Goal: Find specific page/section: Find specific page/section

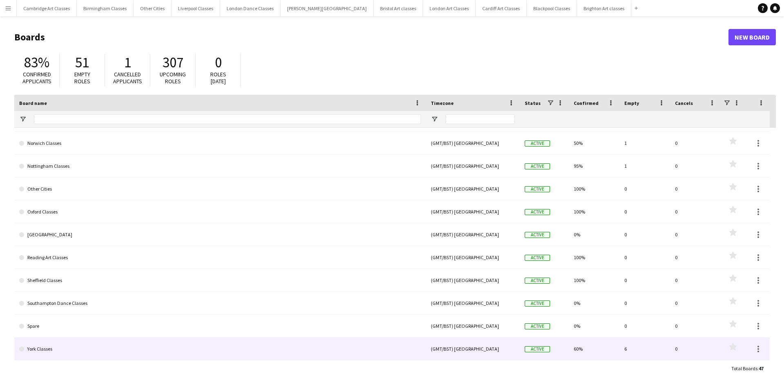
click at [104, 346] on link "York Classes" at bounding box center [220, 349] width 402 height 23
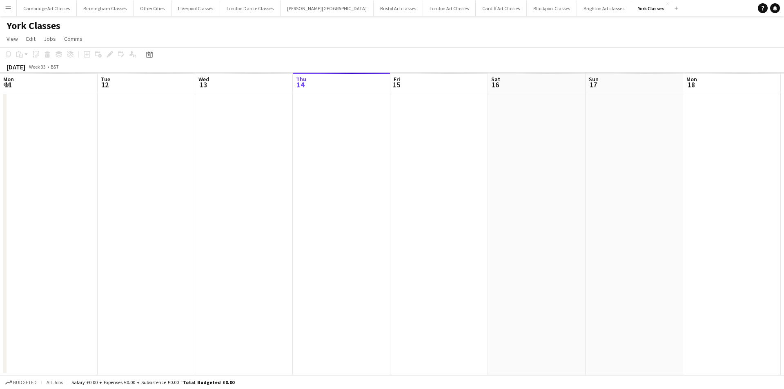
scroll to position [0, 195]
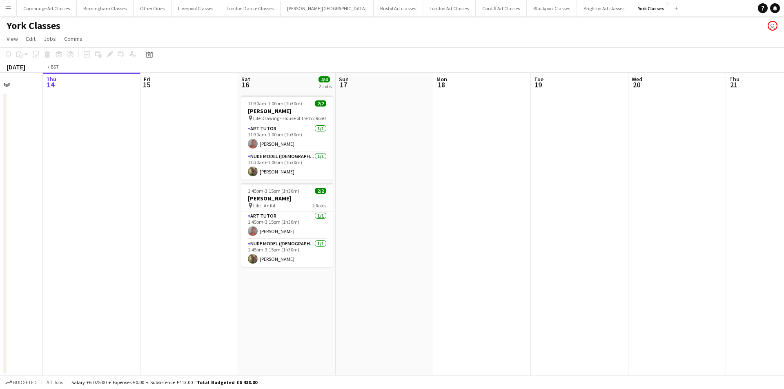
drag, startPoint x: 148, startPoint y: 208, endPoint x: 787, endPoint y: 209, distance: 638.4
click at [783, 209] on html "Menu Boards Boards Boards All jobs Status Workforce Workforce My Workforce Recr…" at bounding box center [392, 194] width 784 height 389
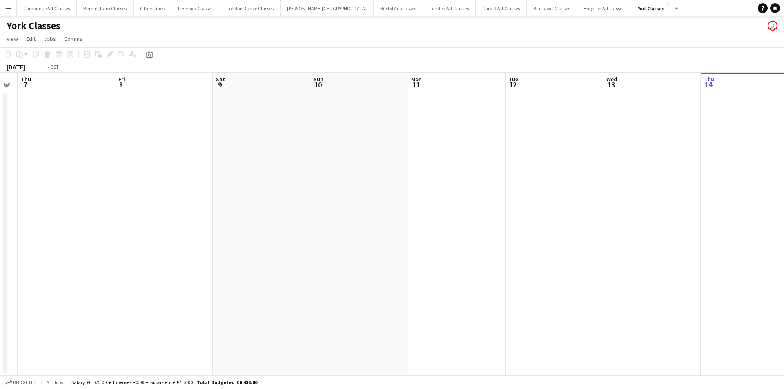
drag, startPoint x: 330, startPoint y: 229, endPoint x: 804, endPoint y: 229, distance: 473.9
click at [783, 229] on html "Menu Boards Boards Boards All jobs Status Workforce Workforce My Workforce Recr…" at bounding box center [392, 194] width 784 height 389
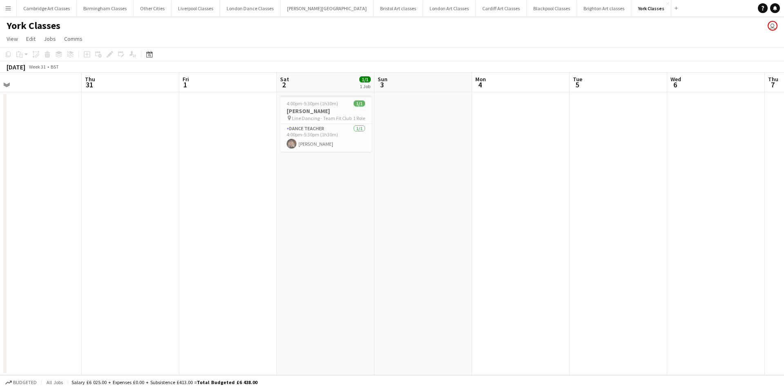
drag, startPoint x: 418, startPoint y: 232, endPoint x: 569, endPoint y: 233, distance: 150.2
click at [569, 233] on app-calendar-viewport "Mon 28 Tue 29 Wed 30 Thu 31 Fri 1 Sat 2 1/1 1 Job Sun 3 Mon 4 Tue 5 Wed 6 Thu 7…" at bounding box center [392, 224] width 784 height 302
click at [328, 122] on app-job-card "4:00pm-5:30pm (1h30m) 1/1 [PERSON_NAME] pin Line Dancing - Team Fit Club 1 Role…" at bounding box center [330, 124] width 91 height 56
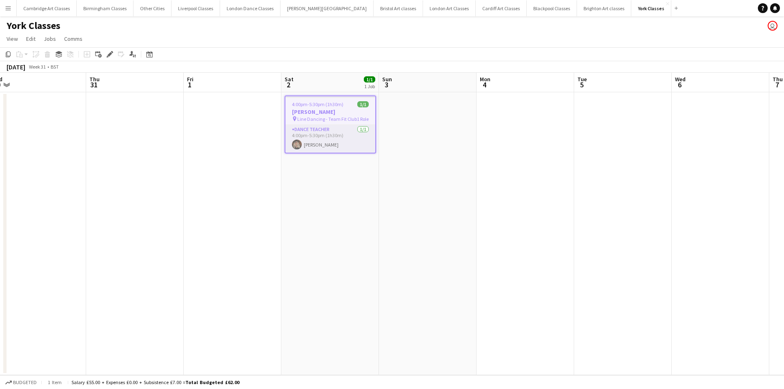
click at [337, 127] on app-card-role "Dance Teacher [DATE] 4:00pm-5:30pm (1h30m) [PERSON_NAME]" at bounding box center [330, 139] width 90 height 28
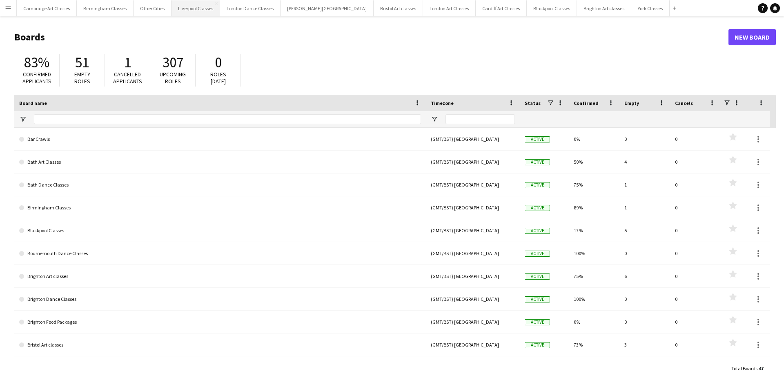
click at [197, 9] on button "Liverpool Classes Close" at bounding box center [195, 8] width 49 height 16
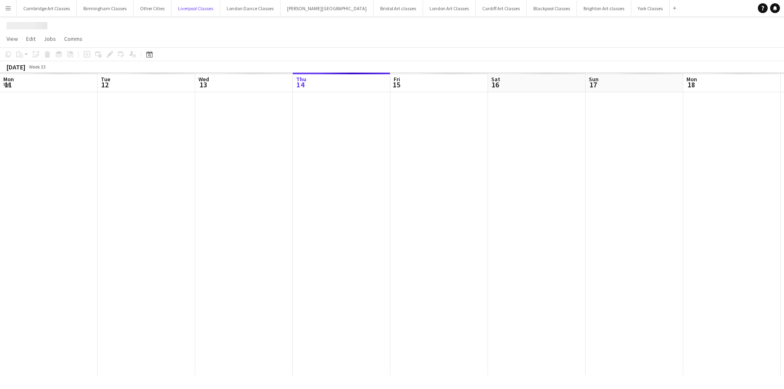
scroll to position [0, 195]
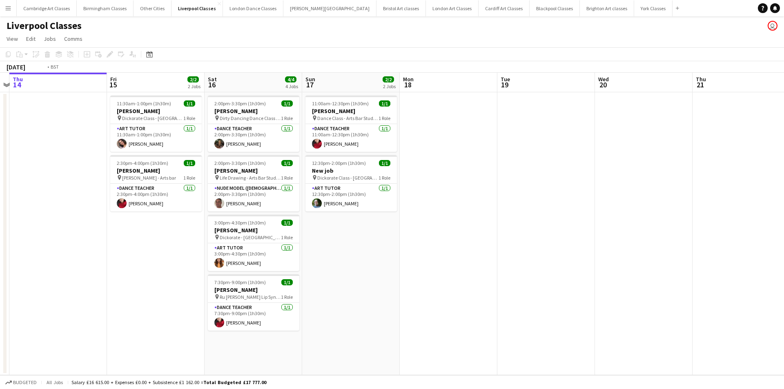
drag, startPoint x: 388, startPoint y: 247, endPoint x: 104, endPoint y: 261, distance: 284.0
click at [104, 261] on app-calendar-viewport "Mon 11 Tue 12 Wed 13 Thu 14 Fri 15 2/2 2 Jobs Sat 16 4/4 4 Jobs Sun 17 2/2 2 Jo…" at bounding box center [392, 224] width 784 height 302
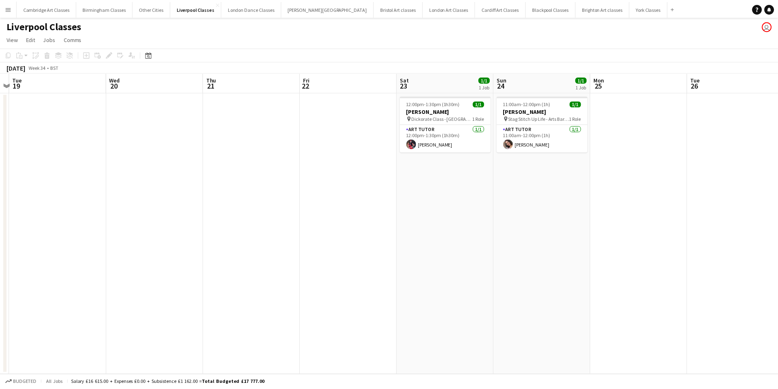
scroll to position [0, 244]
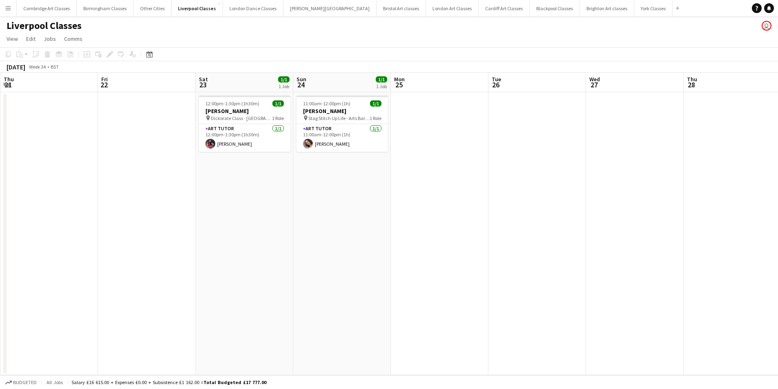
drag, startPoint x: 458, startPoint y: 266, endPoint x: 180, endPoint y: 270, distance: 278.0
click at [130, 270] on app-calendar-viewport "Mon 18 Tue 19 Wed 20 Thu 21 Fri 22 Sat 23 1/1 1 Job Sun 24 1/1 1 Job Mon 25 Tue…" at bounding box center [389, 224] width 778 height 302
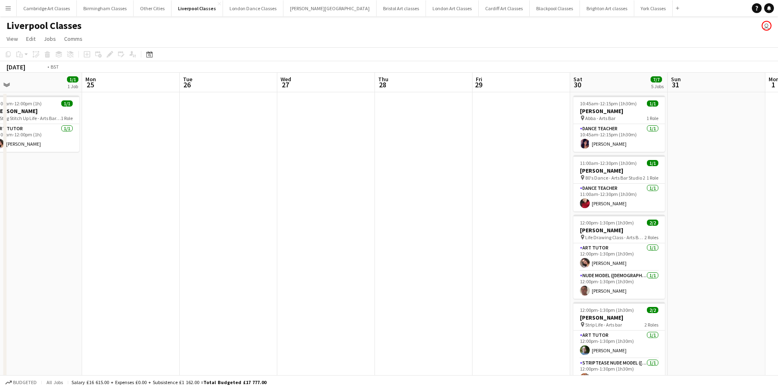
drag, startPoint x: 664, startPoint y: 266, endPoint x: -15, endPoint y: 270, distance: 679.3
click at [0, 270] on html "Menu Boards Boards Boards All jobs Status Workforce Workforce My Workforce Recr…" at bounding box center [389, 239] width 778 height 479
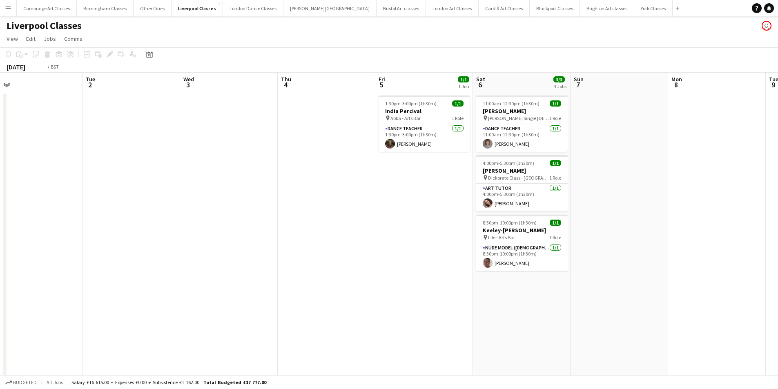
drag, startPoint x: 244, startPoint y: 316, endPoint x: 129, endPoint y: 309, distance: 114.5
click at [129, 309] on app-calendar-viewport "Fri 29 Sat 30 7/7 5 Jobs Sun 31 Mon 1 Tue 2 Wed 3 Thu 4 Fri 5 1/1 1 Job Sat 6 3…" at bounding box center [389, 269] width 778 height 393
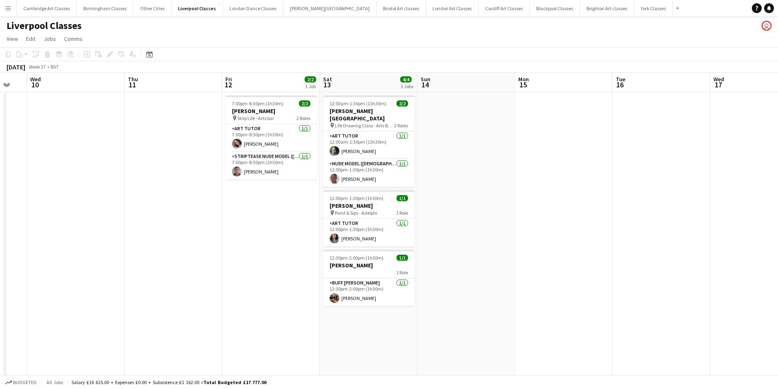
drag, startPoint x: 436, startPoint y: 306, endPoint x: 44, endPoint y: 301, distance: 391.5
click at [44, 301] on app-calendar-viewport "Sun 7 Mon 8 Tue 9 Wed 10 Thu 11 Fri 12 2/2 1 Job Sat 13 4/4 3 Jobs Sun 14 Mon 1…" at bounding box center [389, 269] width 778 height 393
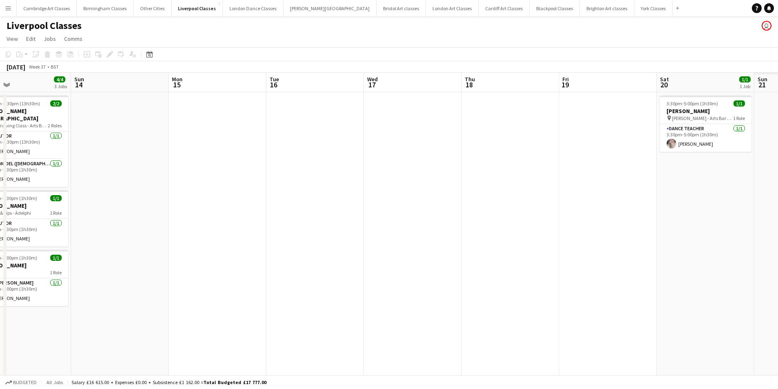
drag, startPoint x: 470, startPoint y: 301, endPoint x: 271, endPoint y: 300, distance: 198.4
click at [276, 300] on app-calendar-viewport "Wed 10 Thu 11 Fri 12 2/2 1 Job Sat 13 4/4 3 Jobs Sun 14 Mon 15 Tue 16 Wed 17 Th…" at bounding box center [389, 269] width 778 height 393
